Goal: Task Accomplishment & Management: Use online tool/utility

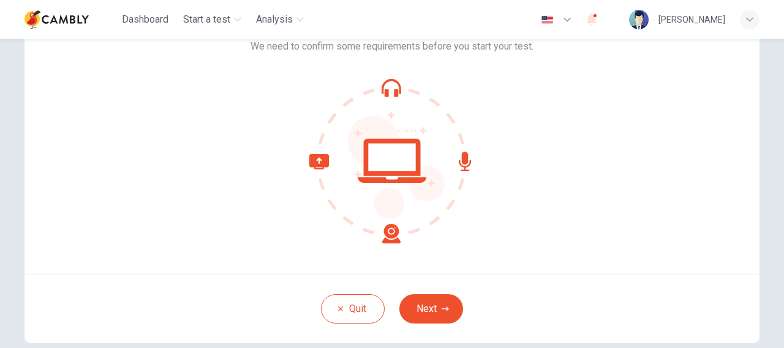
scroll to position [122, 0]
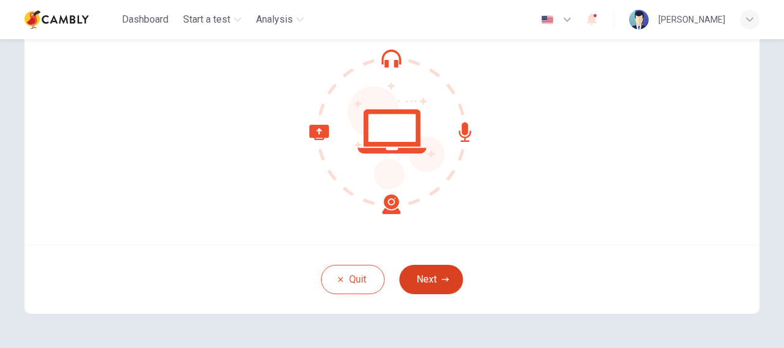
click at [438, 276] on button "Next" at bounding box center [431, 279] width 64 height 29
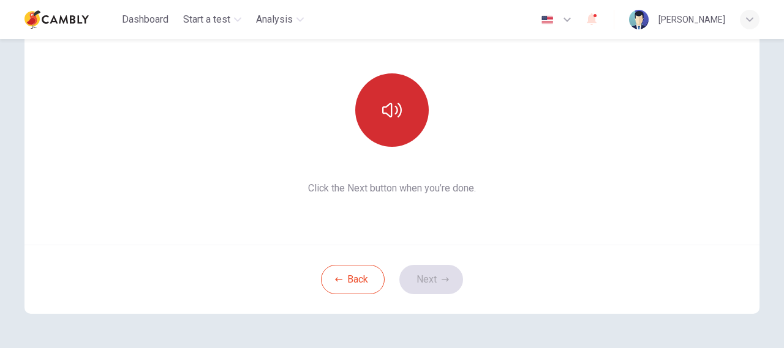
click at [398, 105] on icon "button" at bounding box center [392, 110] width 20 height 15
click at [389, 128] on button "button" at bounding box center [391, 109] width 73 height 73
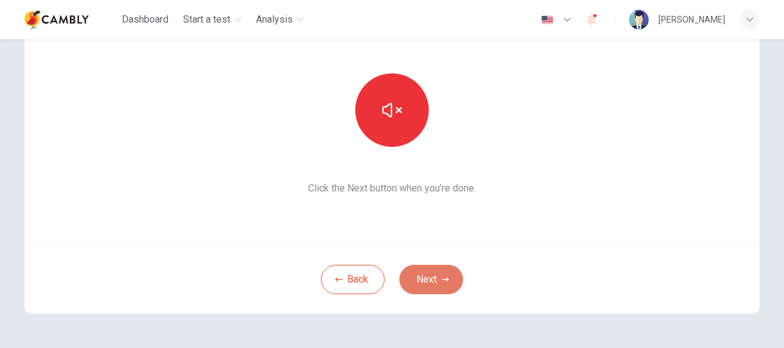
click at [437, 274] on button "Next" at bounding box center [431, 279] width 64 height 29
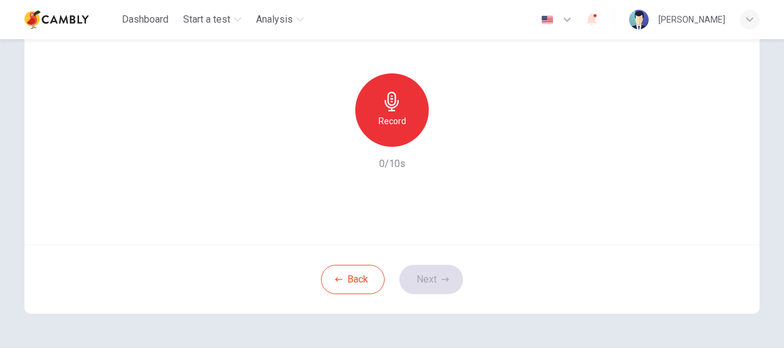
click at [394, 107] on icon "button" at bounding box center [392, 102] width 14 height 20
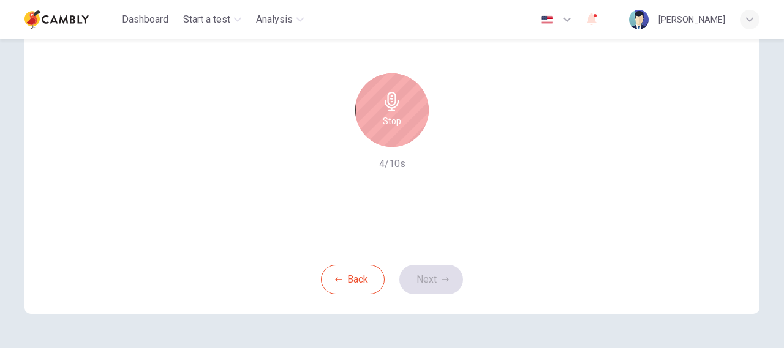
click at [402, 117] on div "Stop" at bounding box center [391, 109] width 73 height 73
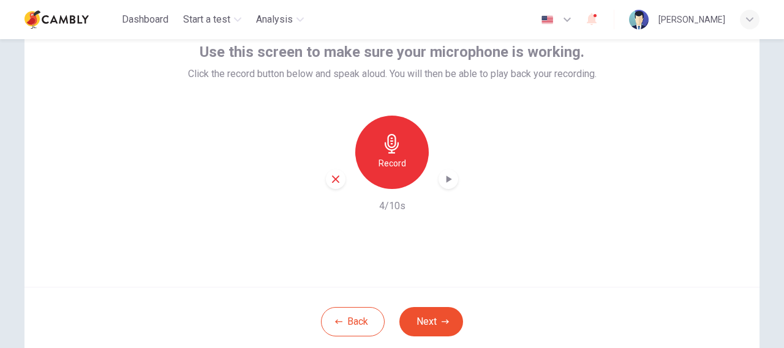
scroll to position [61, 0]
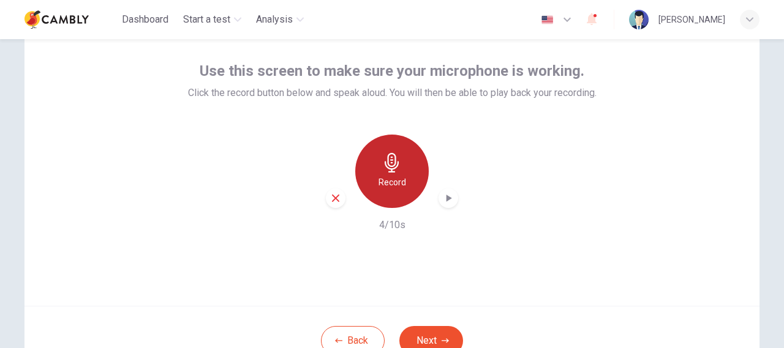
click at [385, 147] on div "Record" at bounding box center [391, 171] width 73 height 73
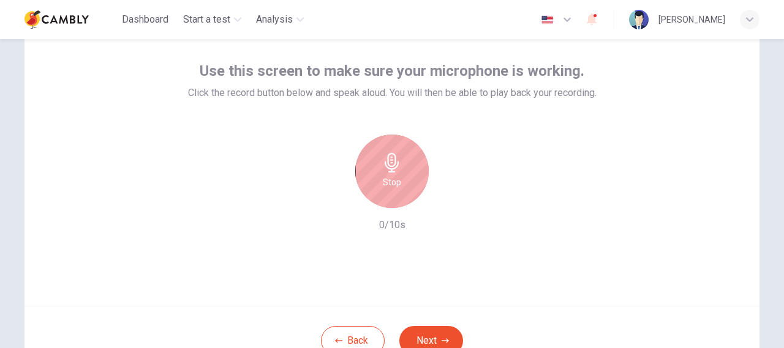
click at [388, 167] on icon "button" at bounding box center [392, 163] width 20 height 20
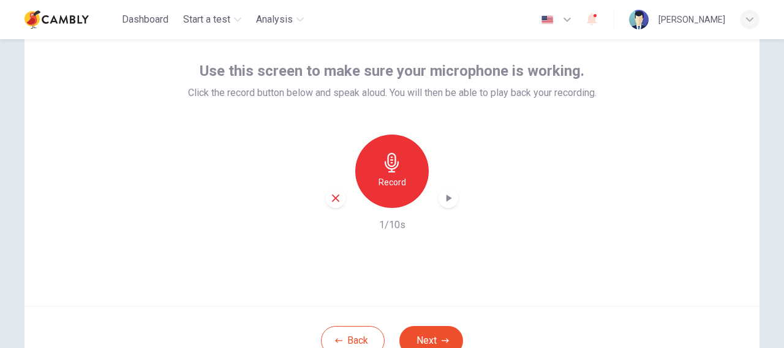
click at [453, 189] on div "button" at bounding box center [448, 199] width 20 height 20
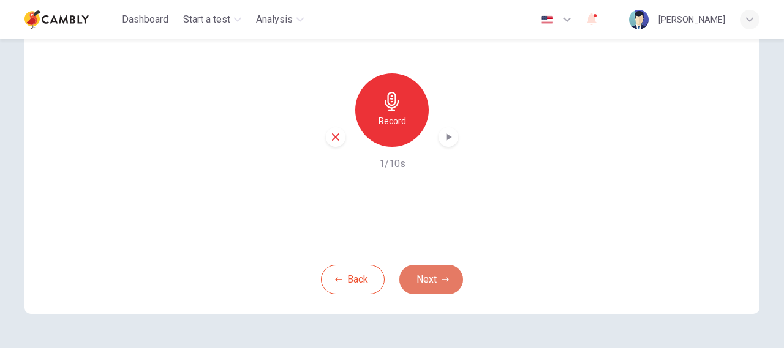
click at [428, 280] on button "Next" at bounding box center [431, 279] width 64 height 29
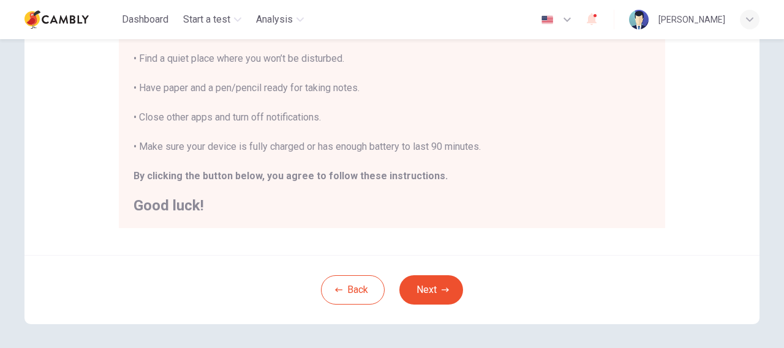
scroll to position [306, 0]
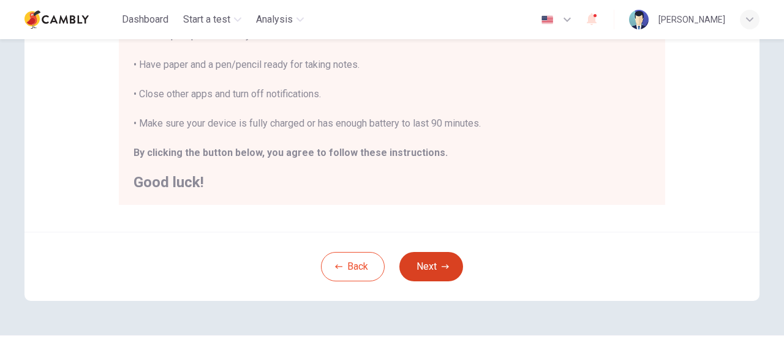
click at [438, 272] on button "Next" at bounding box center [431, 266] width 64 height 29
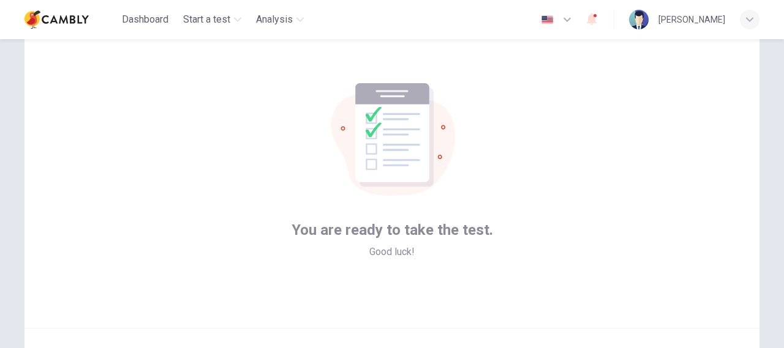
scroll to position [100, 0]
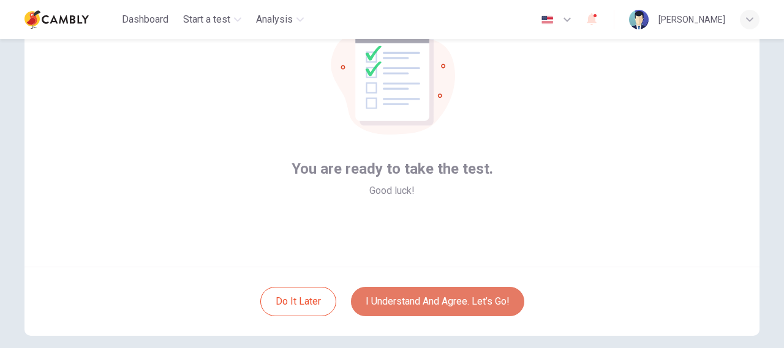
click at [444, 302] on button "I understand and agree. Let’s go!" at bounding box center [437, 301] width 173 height 29
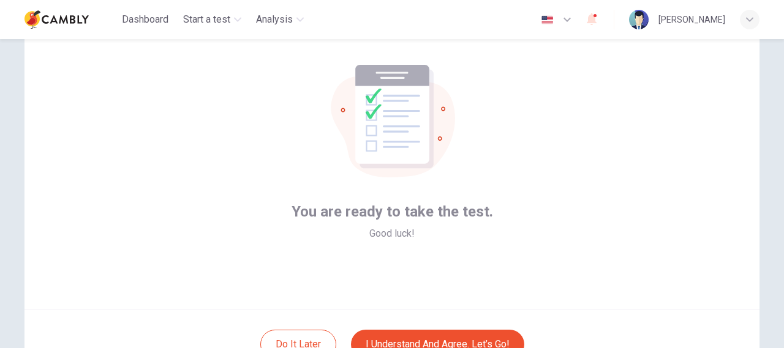
scroll to position [39, 0]
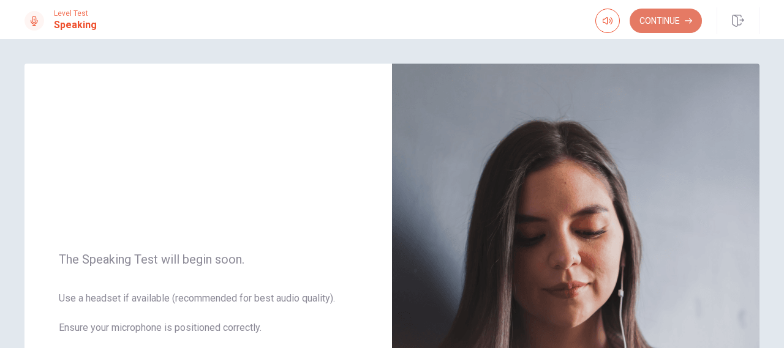
click at [686, 21] on icon "button" at bounding box center [688, 21] width 7 height 6
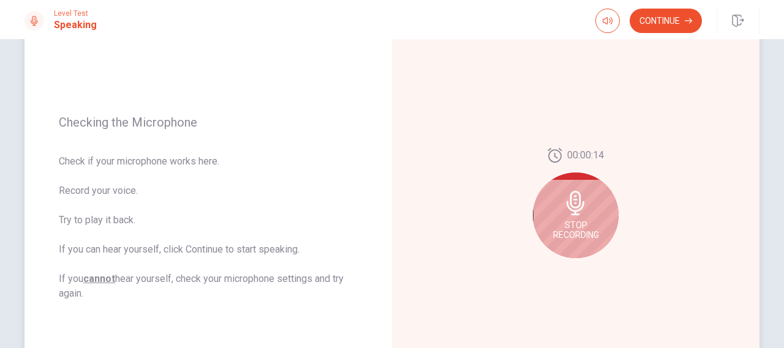
scroll to position [184, 0]
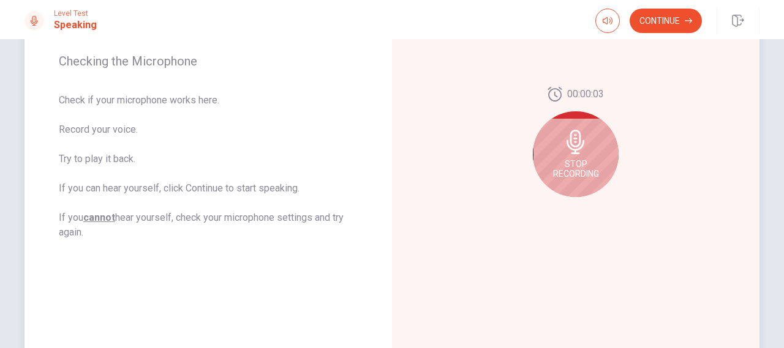
click at [578, 181] on div "Stop Recording" at bounding box center [576, 154] width 86 height 86
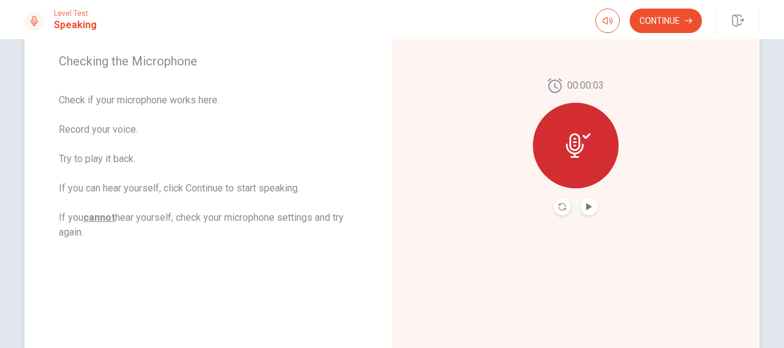
click at [573, 159] on div at bounding box center [576, 146] width 86 height 86
click at [588, 206] on icon "Play Audio" at bounding box center [589, 206] width 6 height 7
click at [588, 211] on button "Play Audio" at bounding box center [588, 206] width 17 height 17
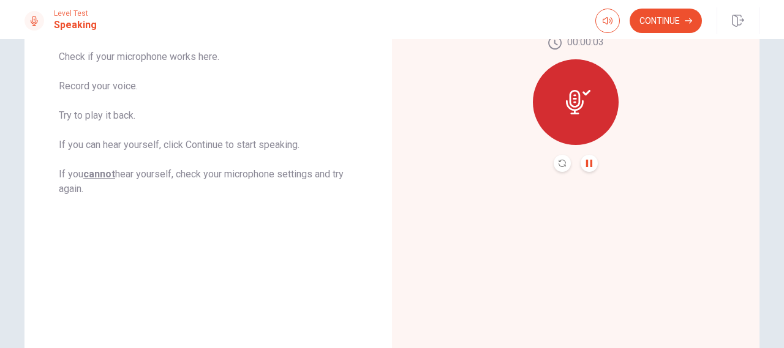
scroll to position [122, 0]
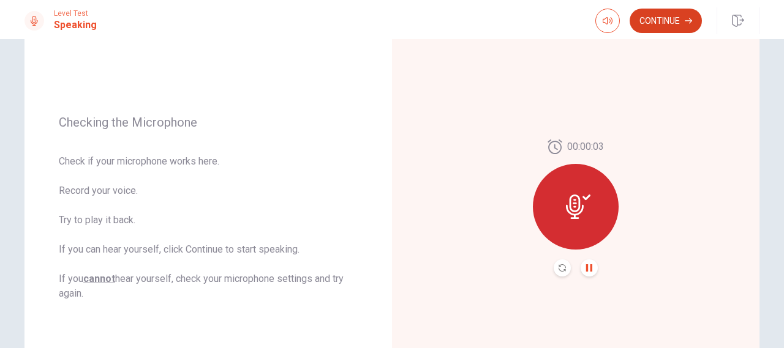
click at [651, 23] on button "Continue" at bounding box center [665, 21] width 72 height 24
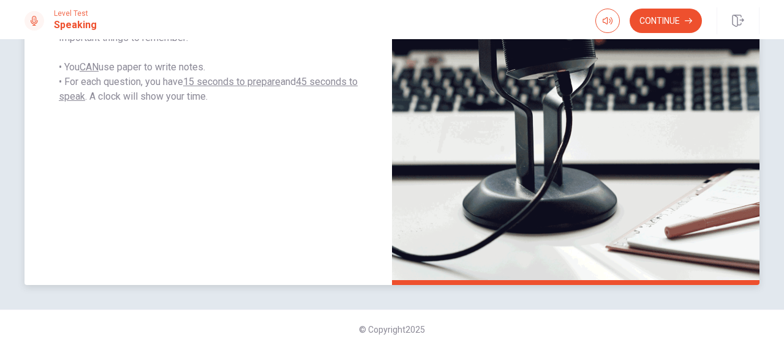
scroll to position [129, 0]
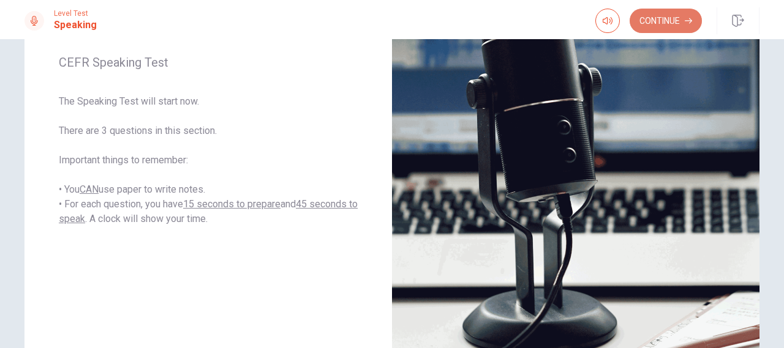
click at [683, 12] on button "Continue" at bounding box center [665, 21] width 72 height 24
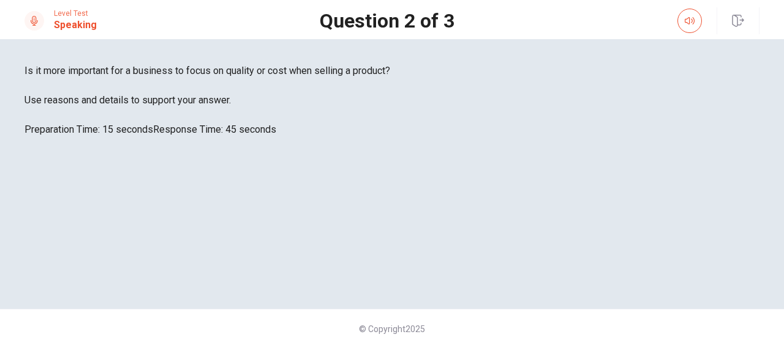
scroll to position [127, 0]
drag, startPoint x: 277, startPoint y: 216, endPoint x: 81, endPoint y: 148, distance: 208.0
click at [85, 137] on div "Is it more important for a business to focus on quality or cost when selling a …" at bounding box center [391, 100] width 735 height 73
drag, startPoint x: 47, startPoint y: 163, endPoint x: 96, endPoint y: 176, distance: 50.6
click at [86, 137] on div "Is it more important for a business to focus on quality or cost when selling a …" at bounding box center [391, 100] width 735 height 73
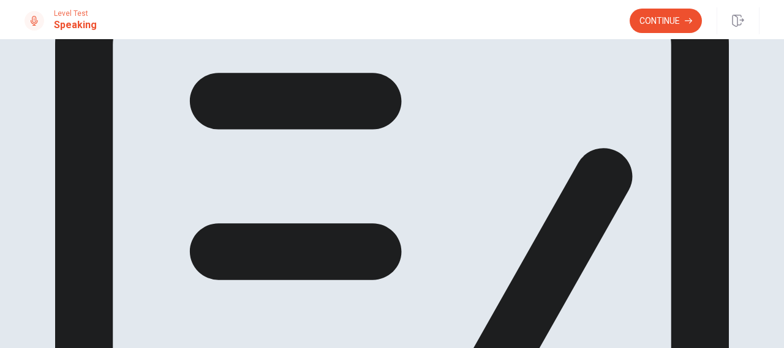
scroll to position [97, 0]
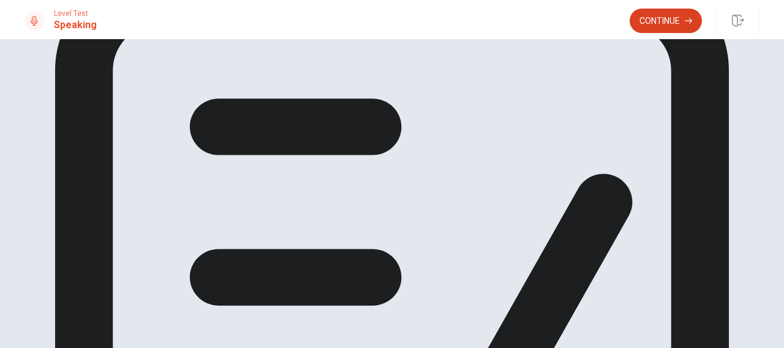
click at [671, 24] on button "Continue" at bounding box center [665, 21] width 72 height 24
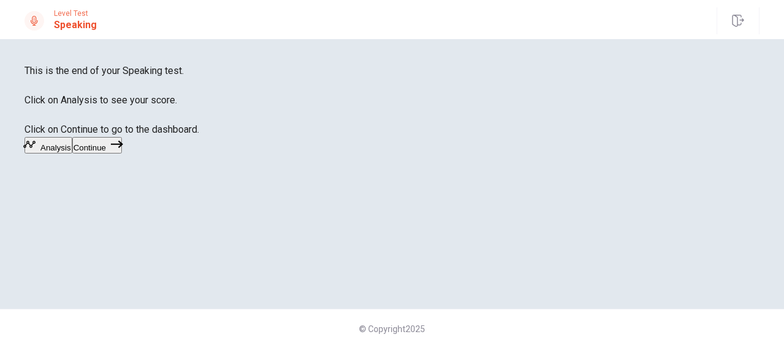
scroll to position [36, 0]
click at [122, 154] on button "Continue" at bounding box center [97, 145] width 50 height 17
